Goal: Task Accomplishment & Management: Complete application form

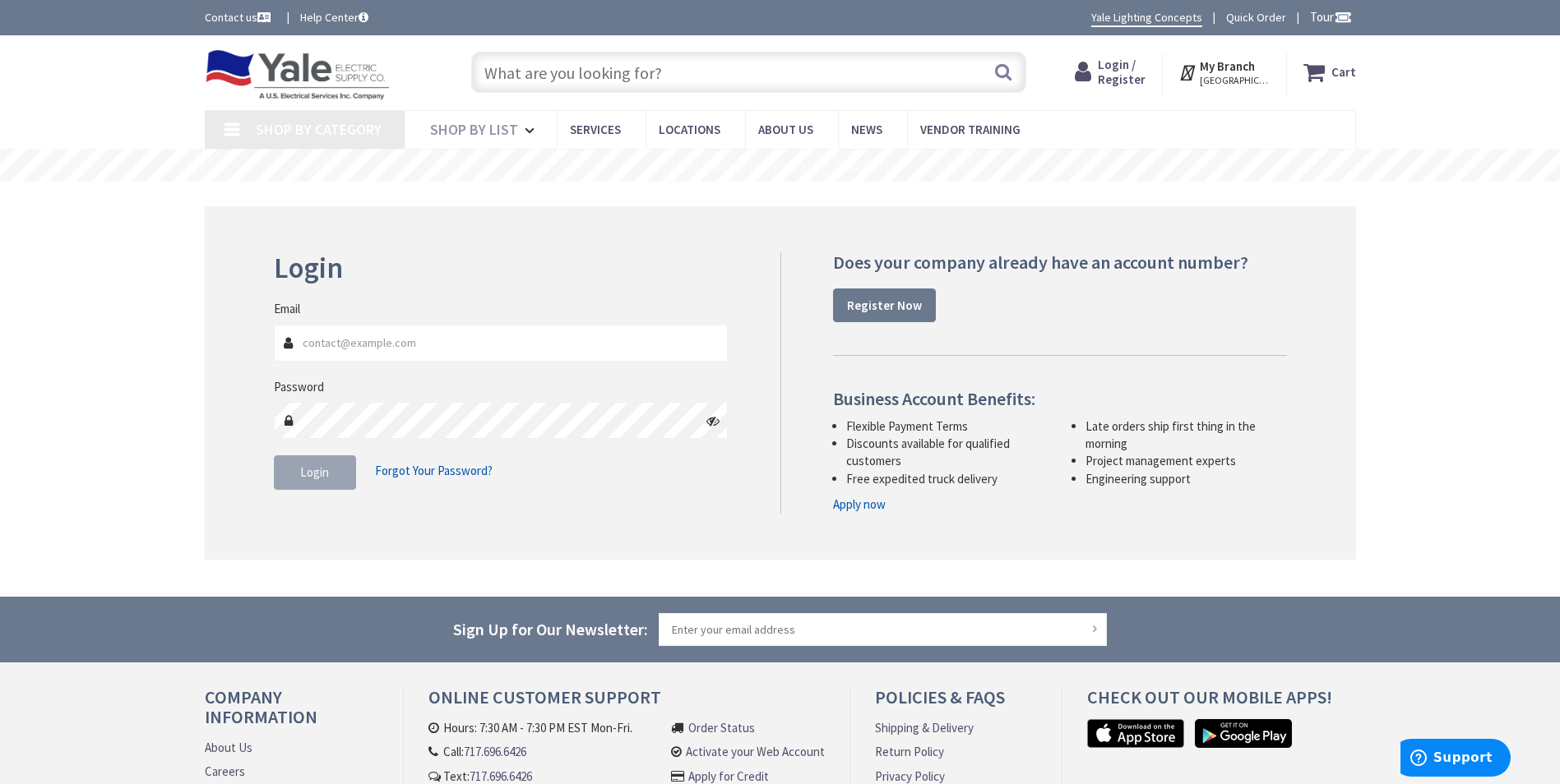
type input "[PERSON_NAME][GEOGRAPHIC_DATA], [PERSON_NAME][GEOGRAPHIC_DATA], [STREET_ADDRESS]"
click at [904, 303] on strong "Register Now" at bounding box center [884, 305] width 75 height 16
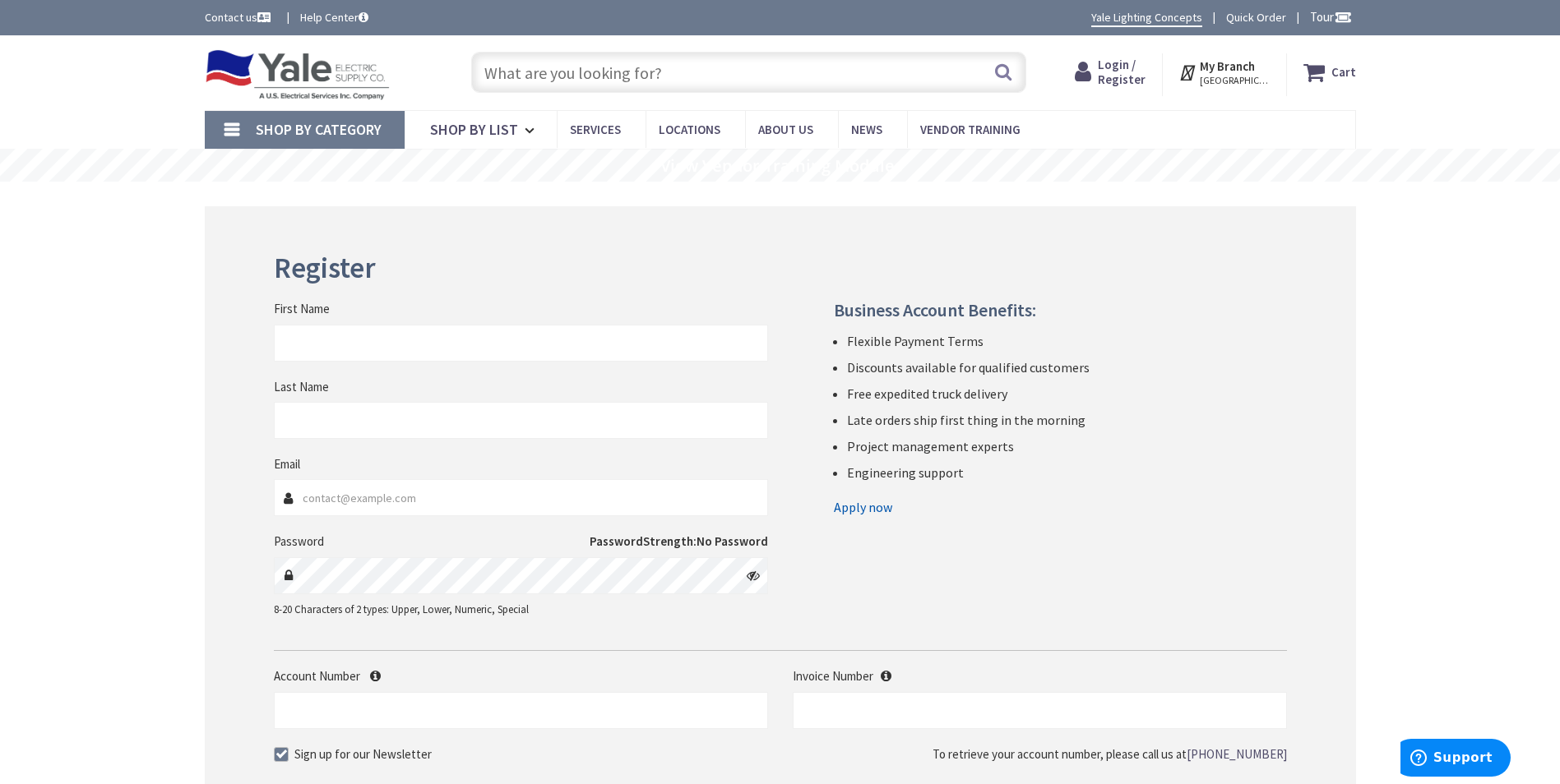
scroll to position [82, 0]
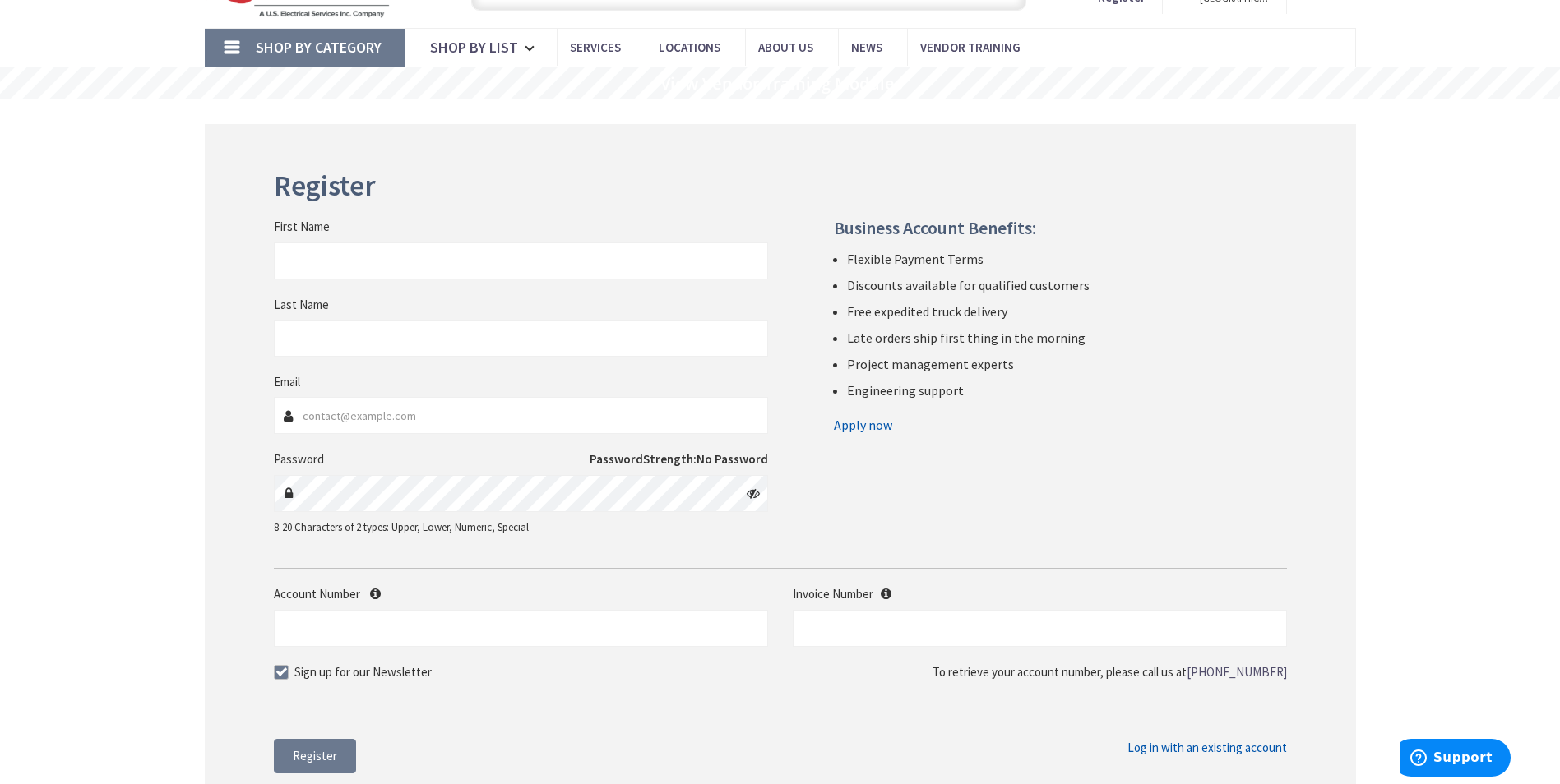
click at [497, 267] on input "First Name" at bounding box center [521, 261] width 494 height 37
type input "Firstrust"
click at [364, 341] on input "Last Name" at bounding box center [521, 339] width 494 height 37
type input "Bank"
click at [376, 425] on input "Email" at bounding box center [521, 416] width 494 height 37
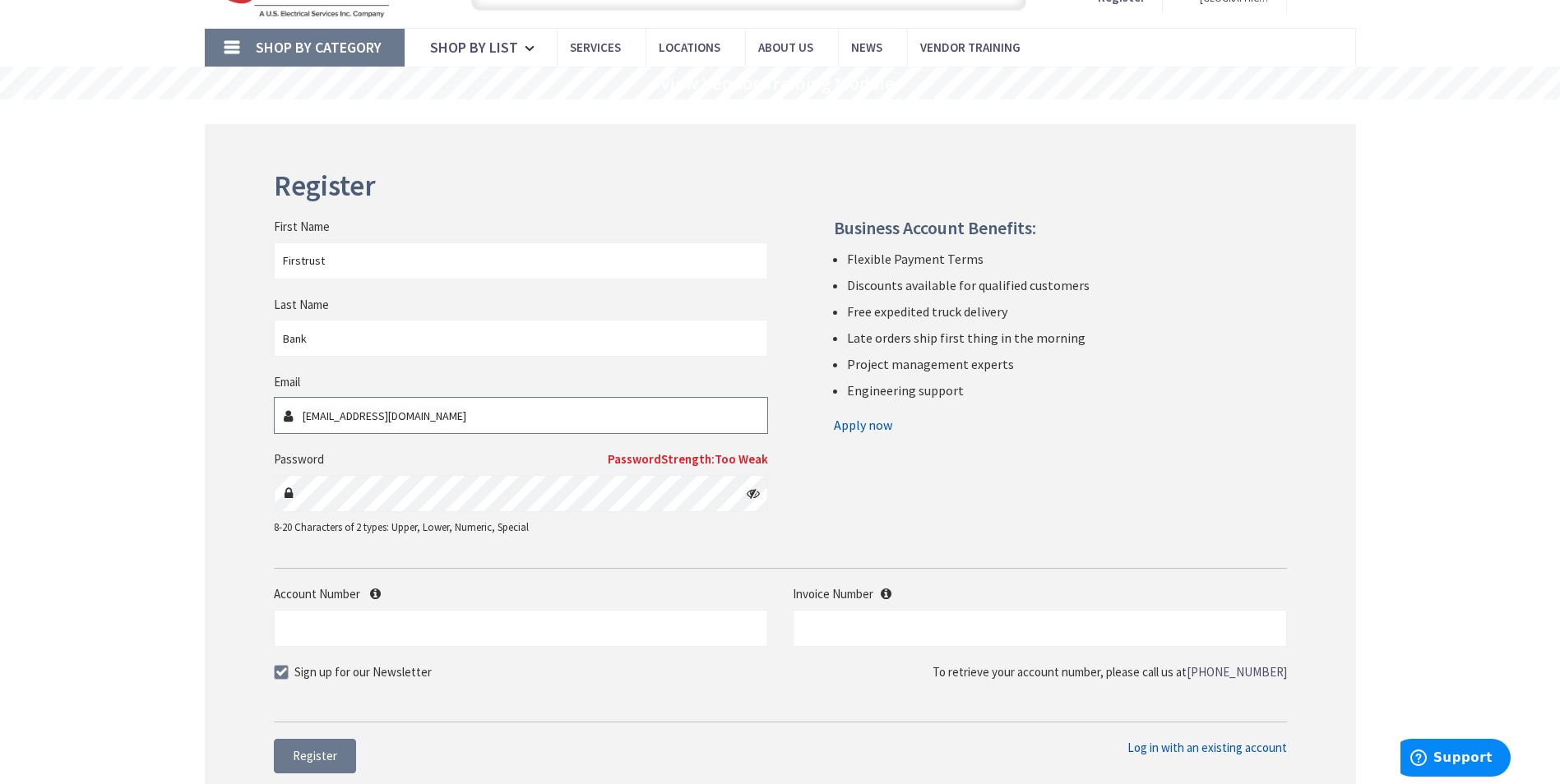
type input "dl-facilities@firstrust.com"
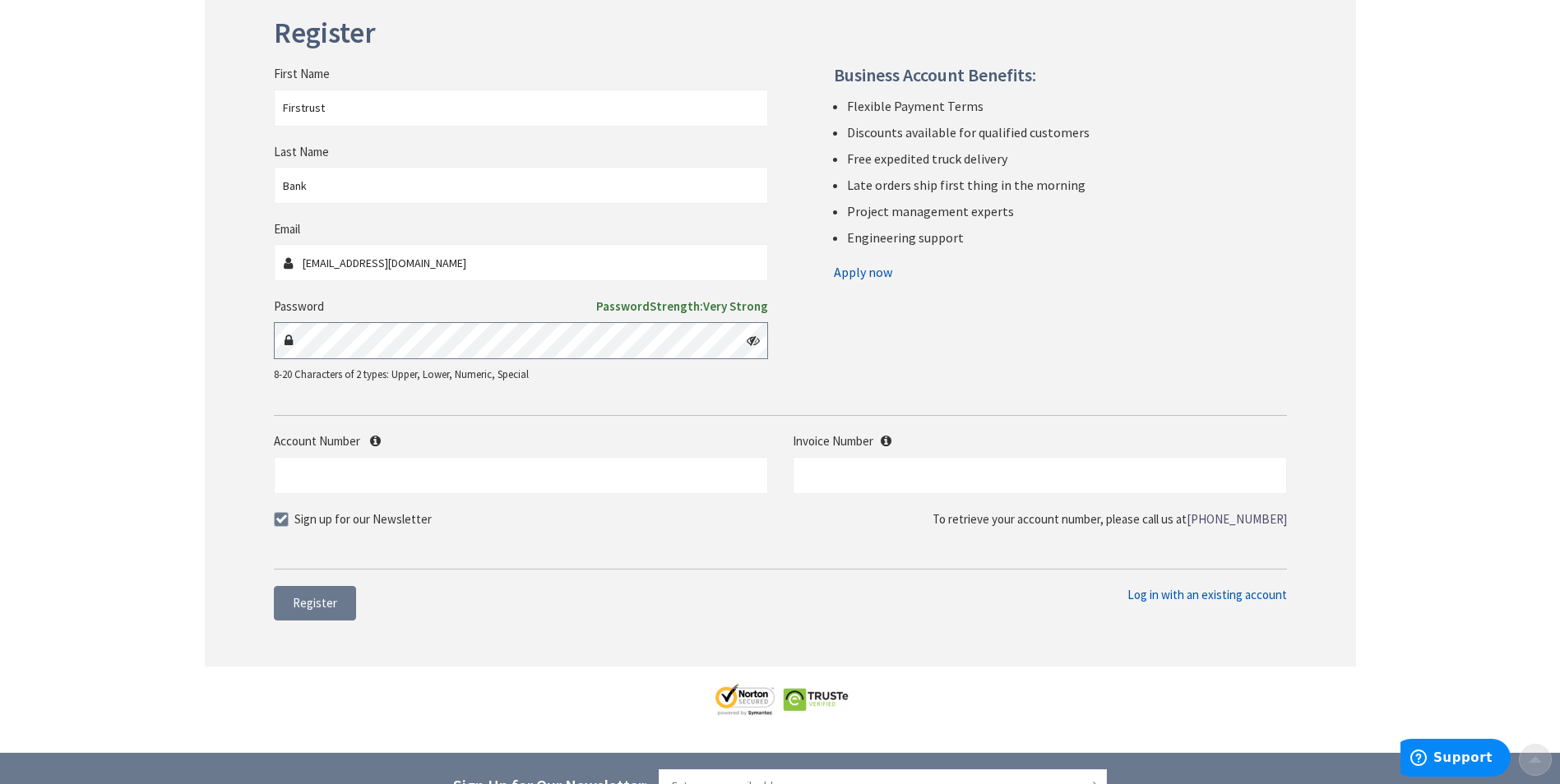
scroll to position [246, 0]
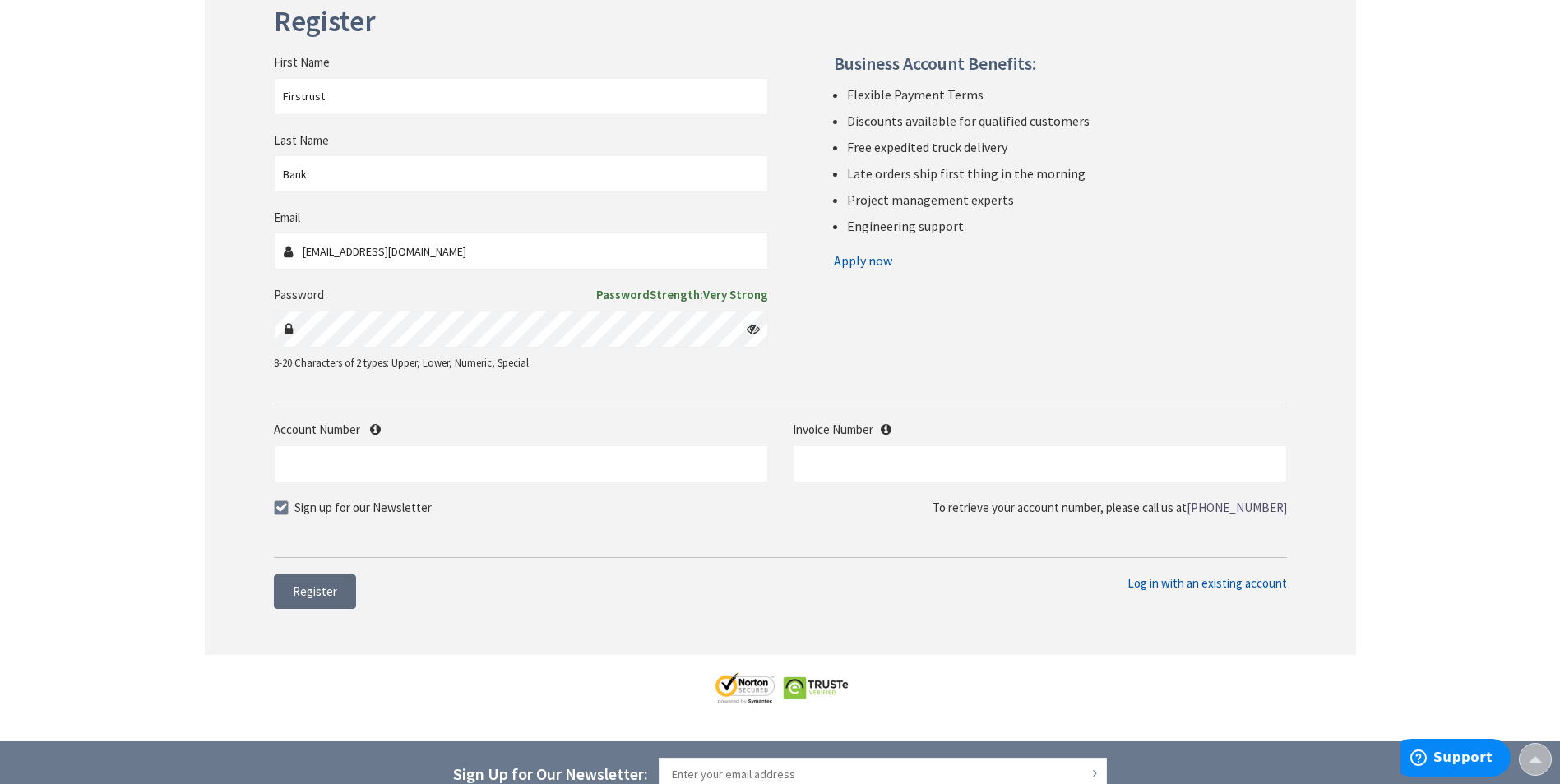
click at [343, 592] on button "Register" at bounding box center [315, 591] width 82 height 34
click at [655, 586] on div "Register First Name Firstrust Last Name Bank Email dl-facilities@firstrust.com …" at bounding box center [780, 306] width 1152 height 695
